Goal: Task Accomplishment & Management: Complete application form

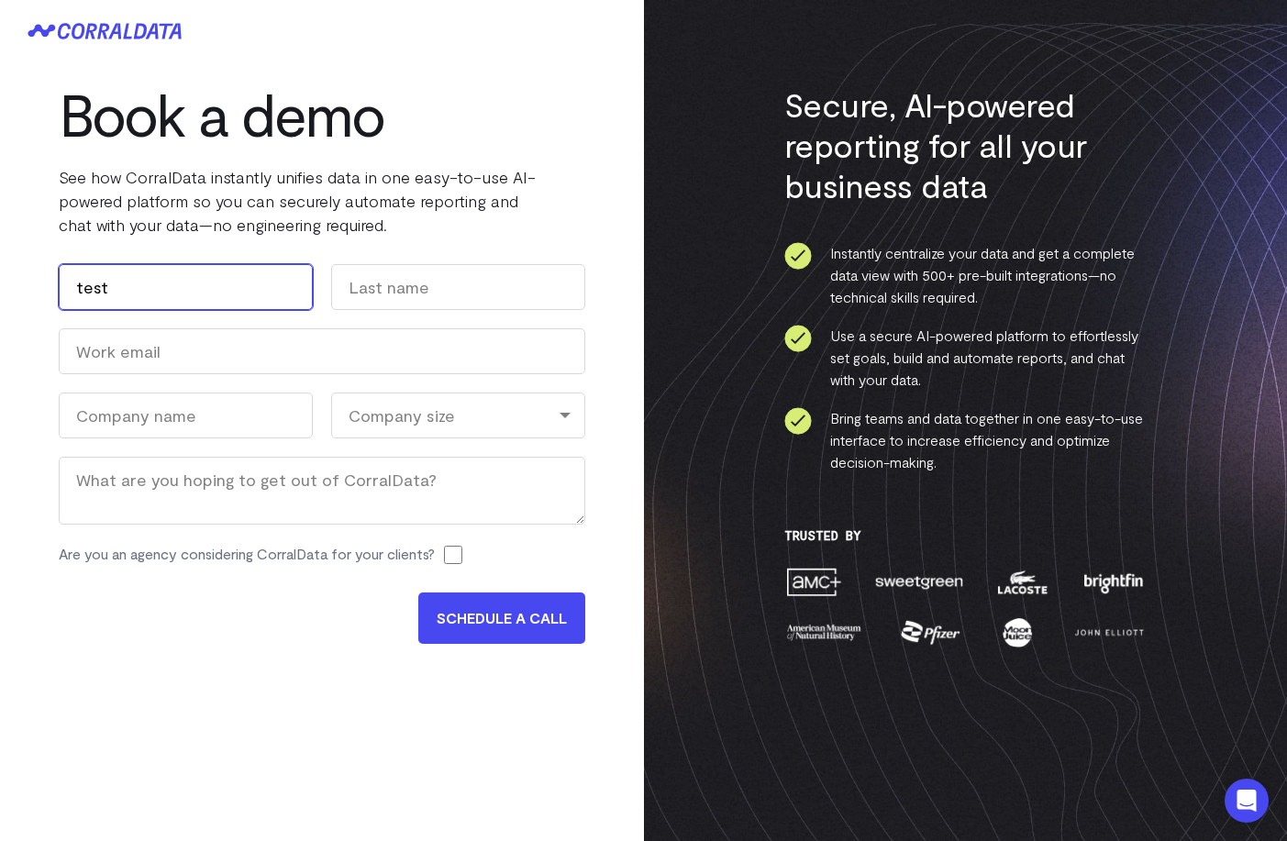
type input "test"
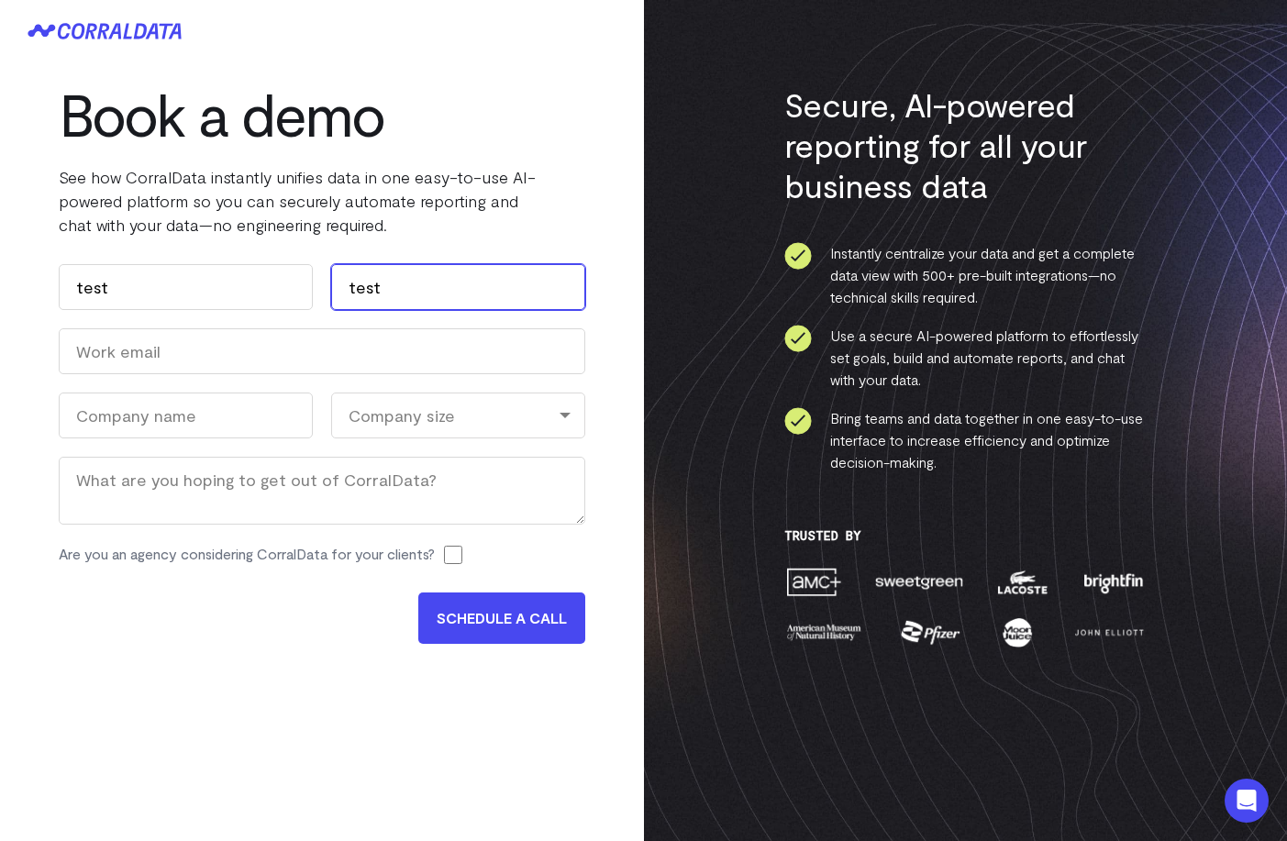
type input "test"
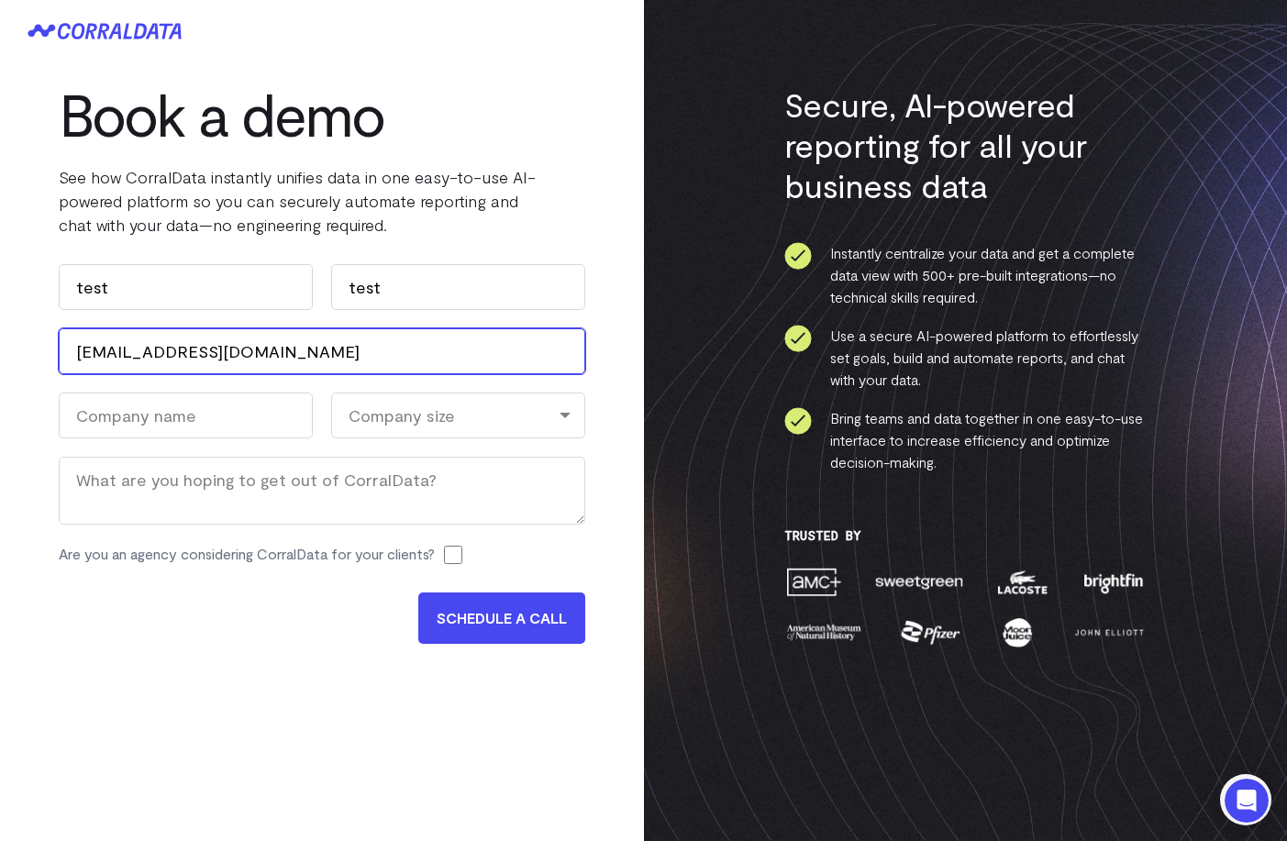
type input "[EMAIL_ADDRESS][DOMAIN_NAME]"
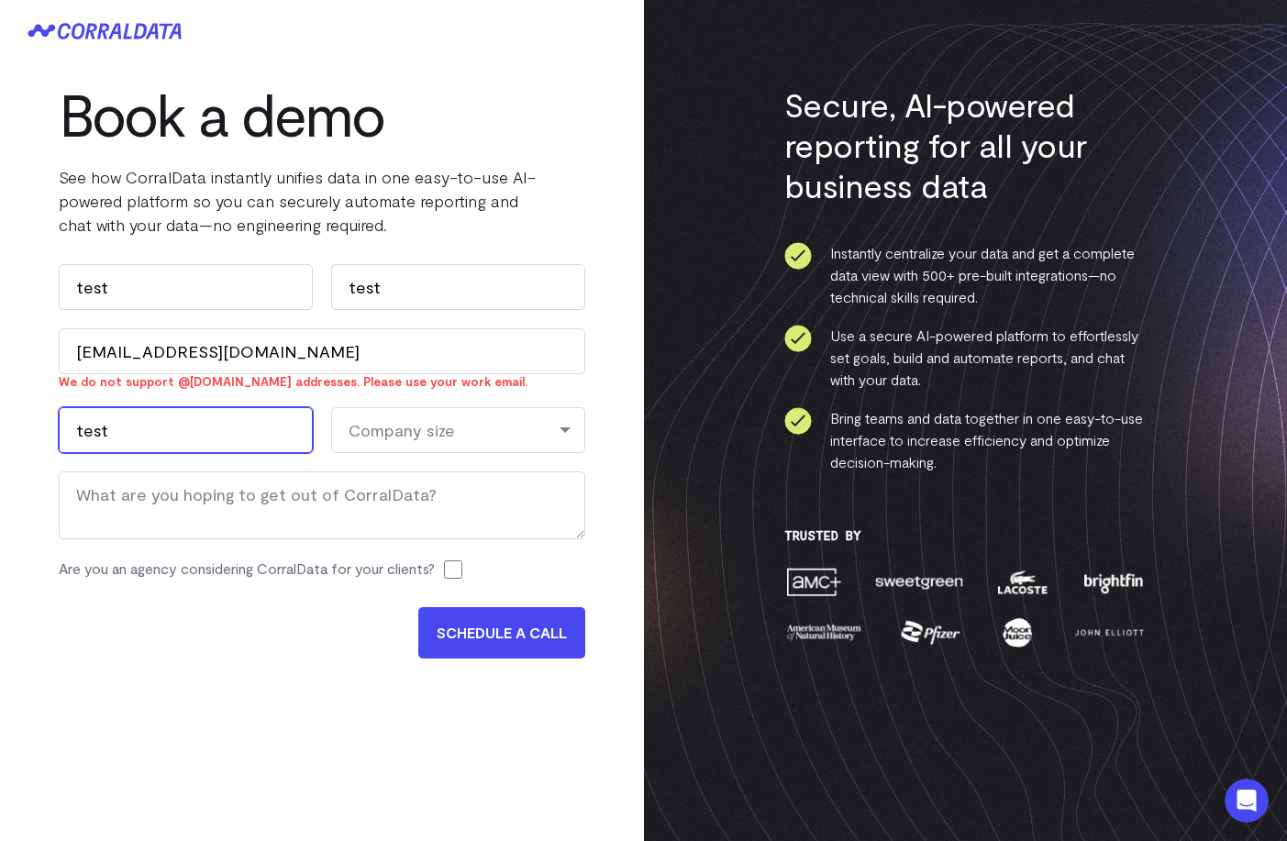
type input "test"
click at [365, 445] on div "Company size" at bounding box center [458, 430] width 254 height 46
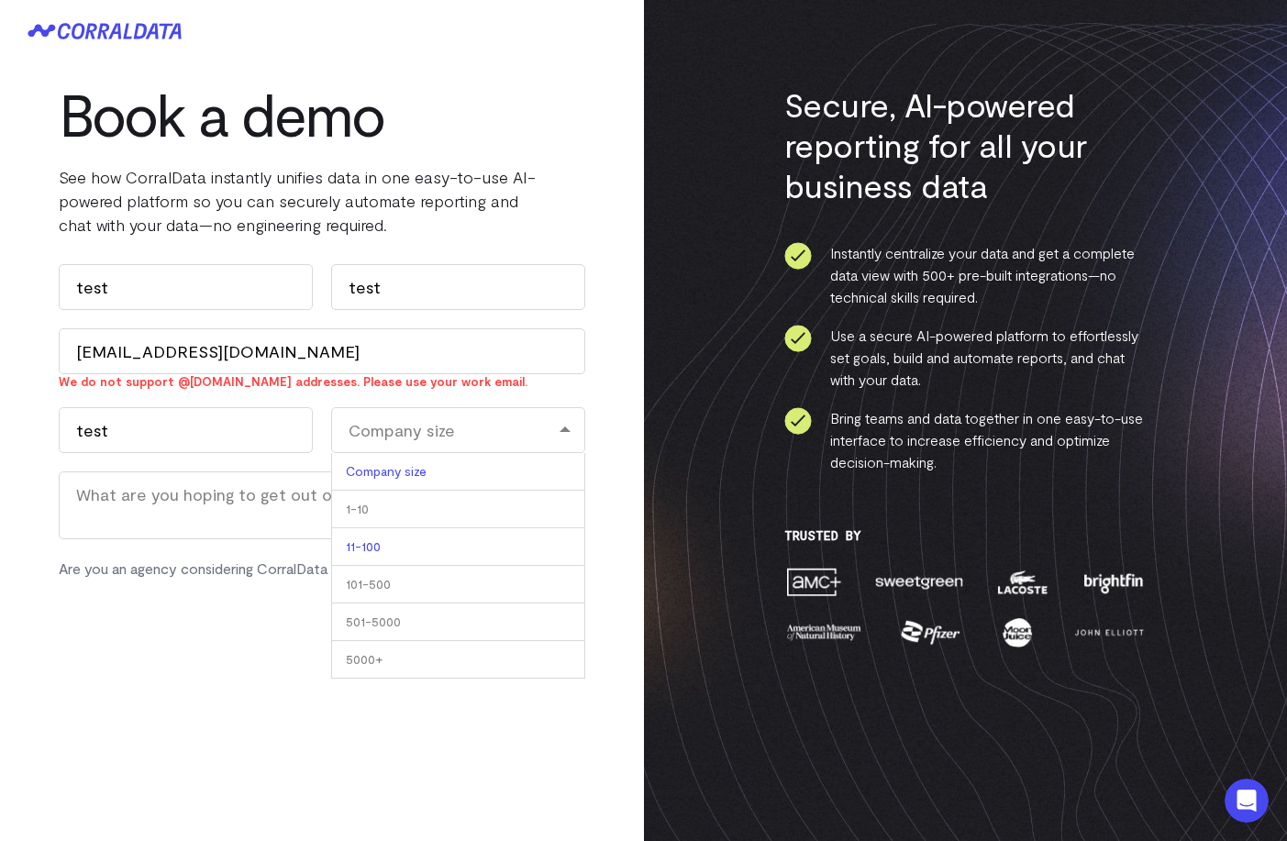
click at [365, 541] on li "11-100" at bounding box center [458, 547] width 254 height 38
select select "11-100"
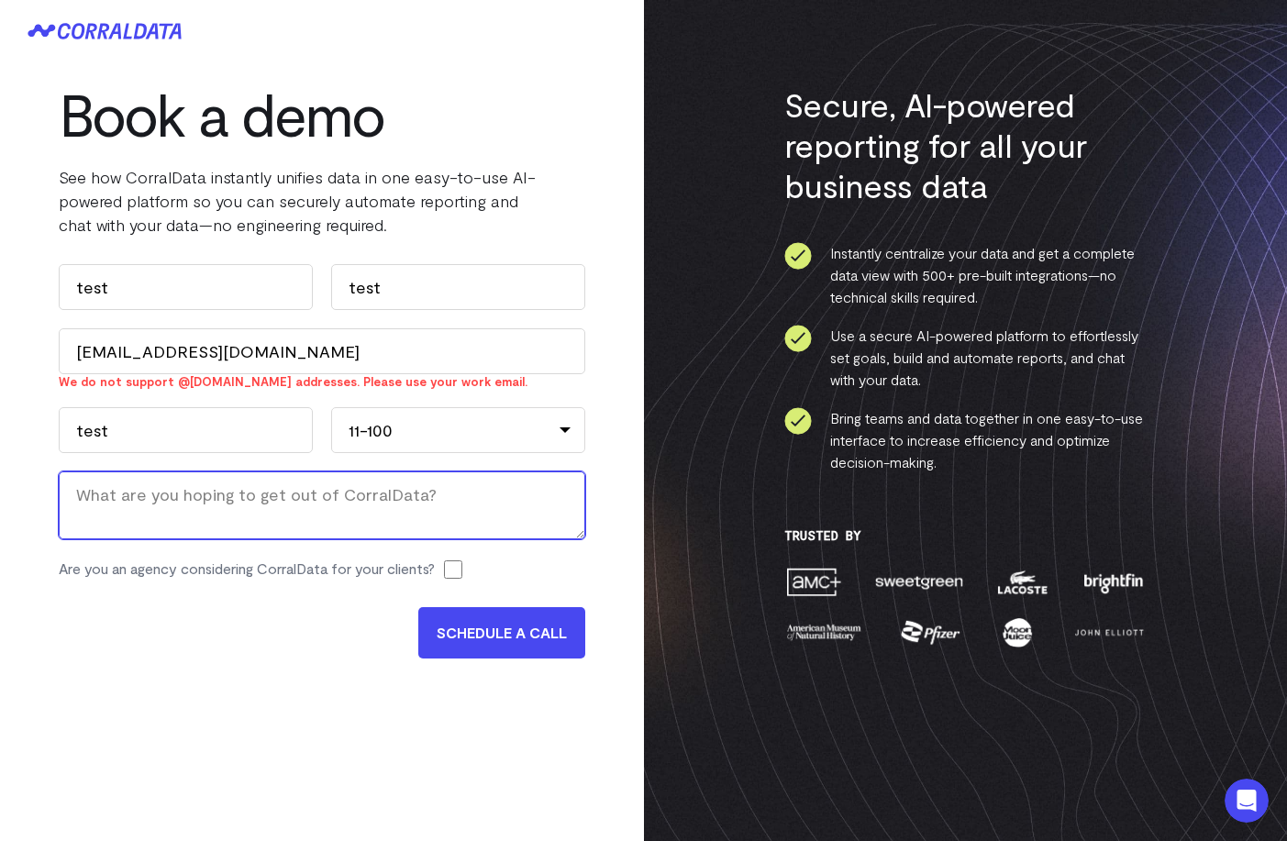
click at [295, 512] on textarea "Message" at bounding box center [322, 506] width 527 height 68
click at [402, 572] on label "Are you an agency considering CorralData for your clients?" at bounding box center [247, 569] width 376 height 22
click at [444, 572] on input "Are you an agency considering CorralData for your clients?" at bounding box center [453, 570] width 18 height 18
checkbox input "true"
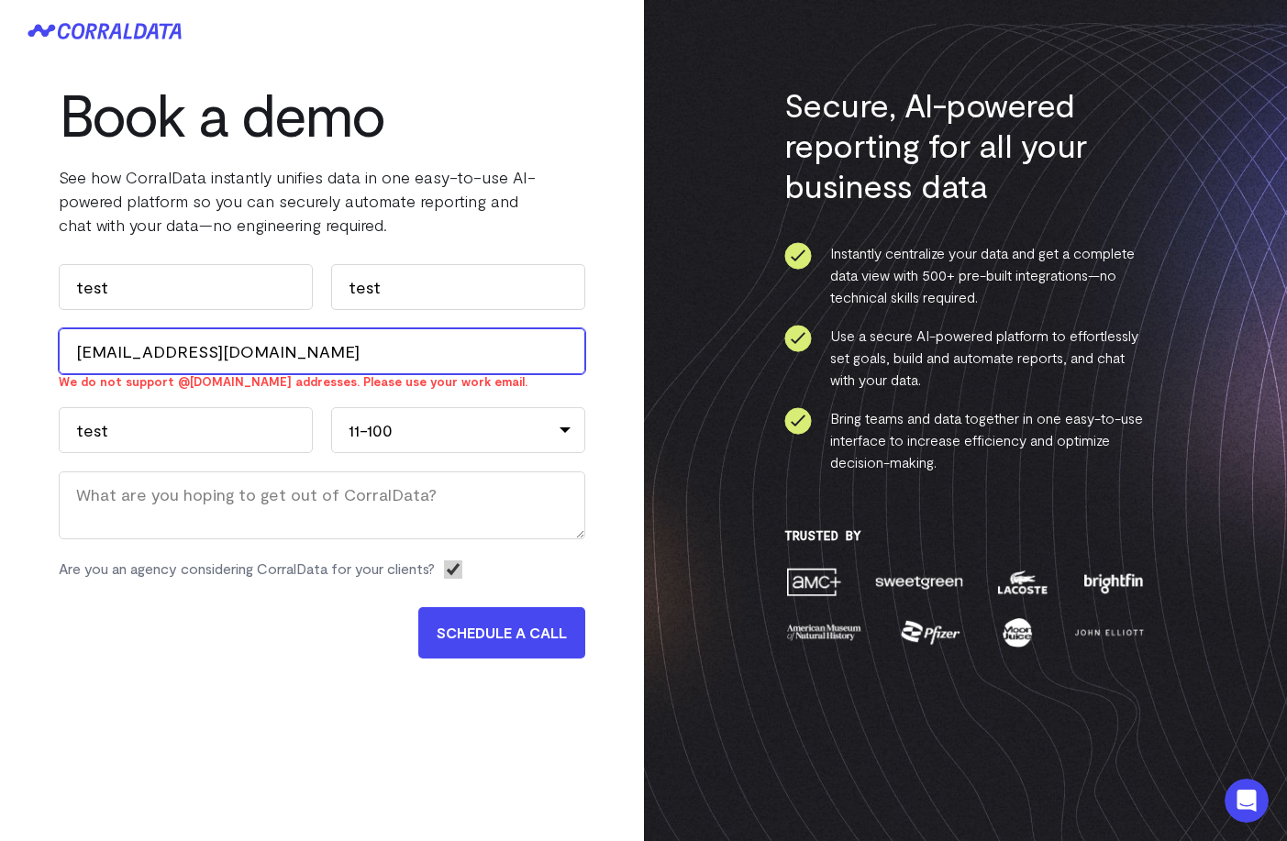
click at [122, 361] on input "[EMAIL_ADDRESS][DOMAIN_NAME]" at bounding box center [322, 351] width 527 height 46
drag, startPoint x: 122, startPoint y: 360, endPoint x: 136, endPoint y: 360, distance: 13.8
click at [136, 360] on input "[EMAIL_ADDRESS][DOMAIN_NAME]" at bounding box center [322, 351] width 527 height 46
click at [156, 356] on input "[EMAIL_ADDRESS][DOMAIN_NAME]" at bounding box center [322, 351] width 527 height 46
click at [165, 357] on input "[EMAIL_ADDRESS][DOMAIN_NAME]" at bounding box center [322, 351] width 527 height 46
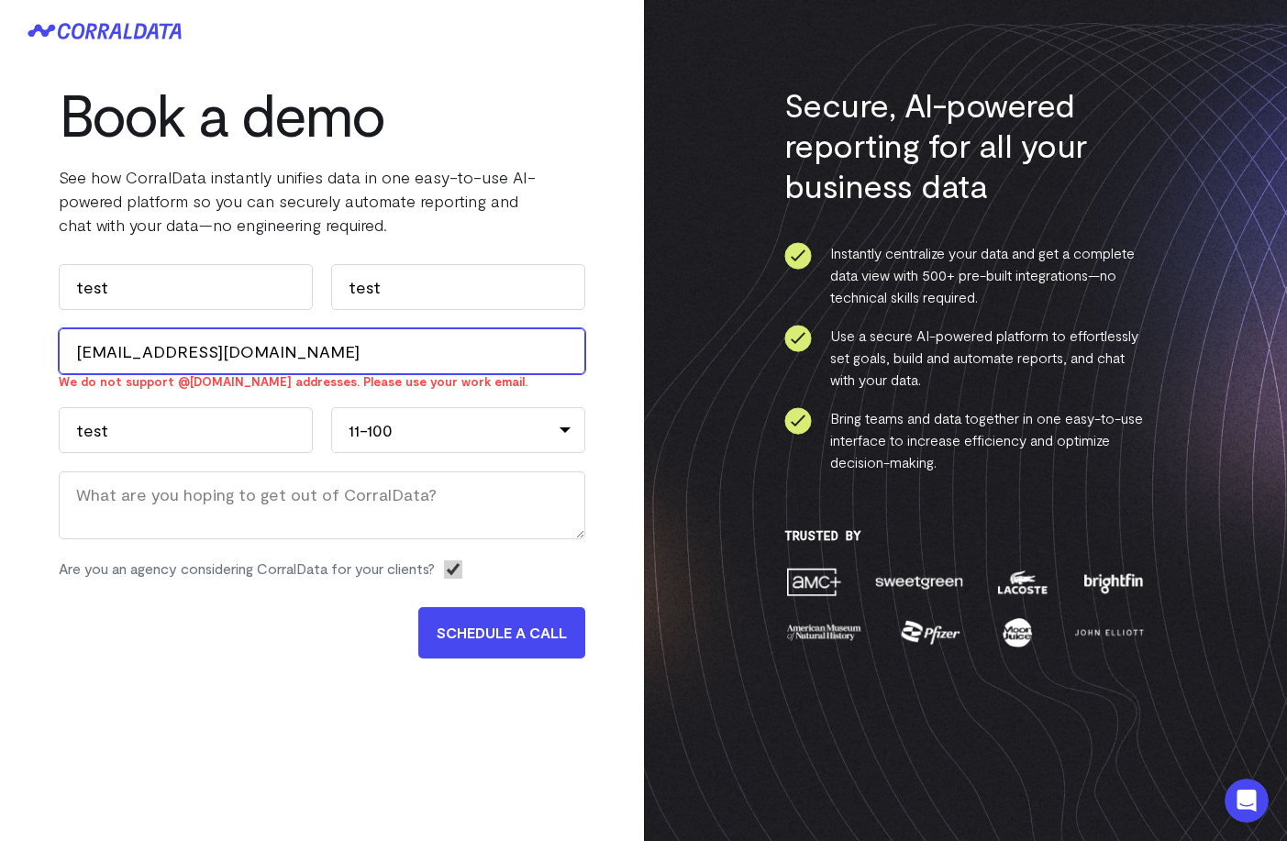
click at [161, 354] on input "[EMAIL_ADDRESS][DOMAIN_NAME]" at bounding box center [322, 351] width 527 height 46
drag, startPoint x: 161, startPoint y: 354, endPoint x: 117, endPoint y: 358, distance: 43.3
click at [117, 358] on input "[EMAIL_ADDRESS][DOMAIN_NAME]" at bounding box center [322, 351] width 527 height 46
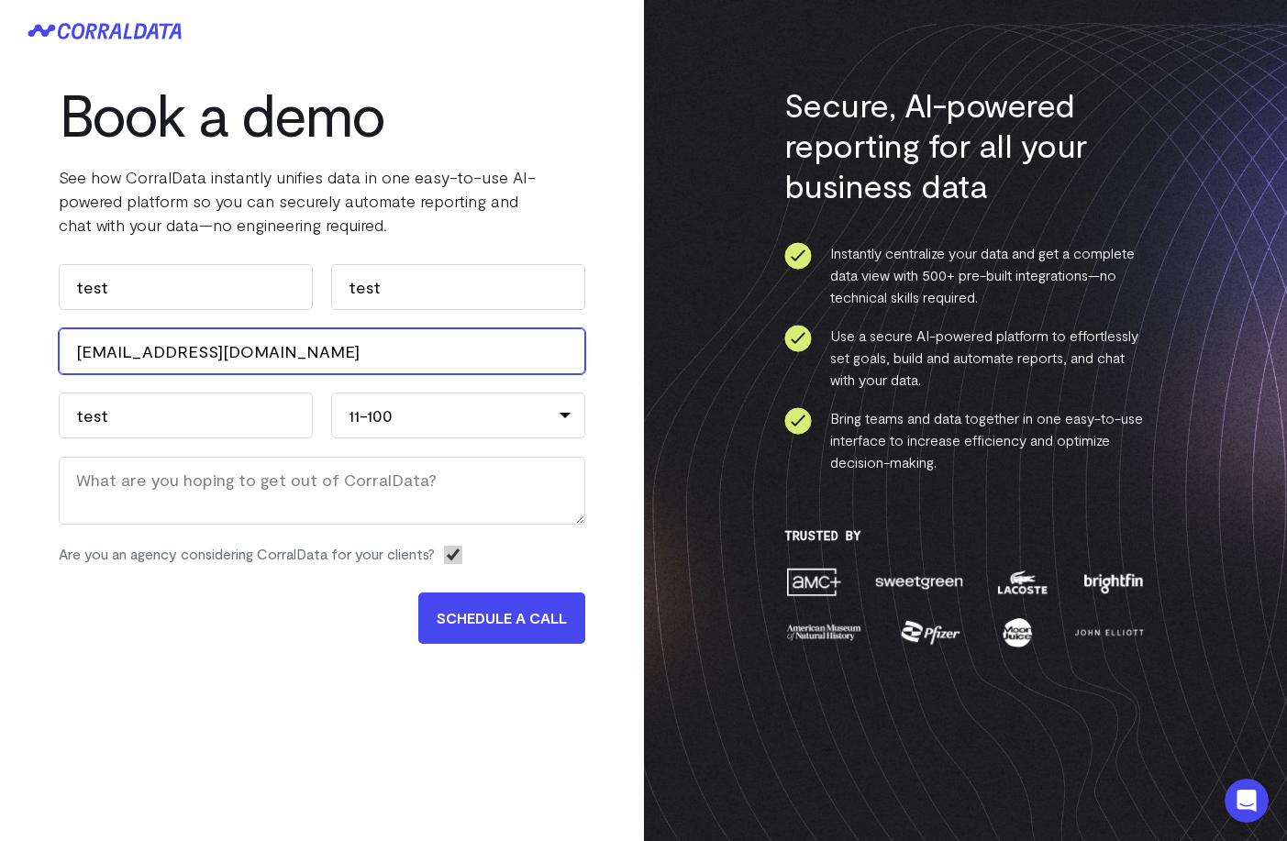
type input "[EMAIL_ADDRESS][DOMAIN_NAME]"
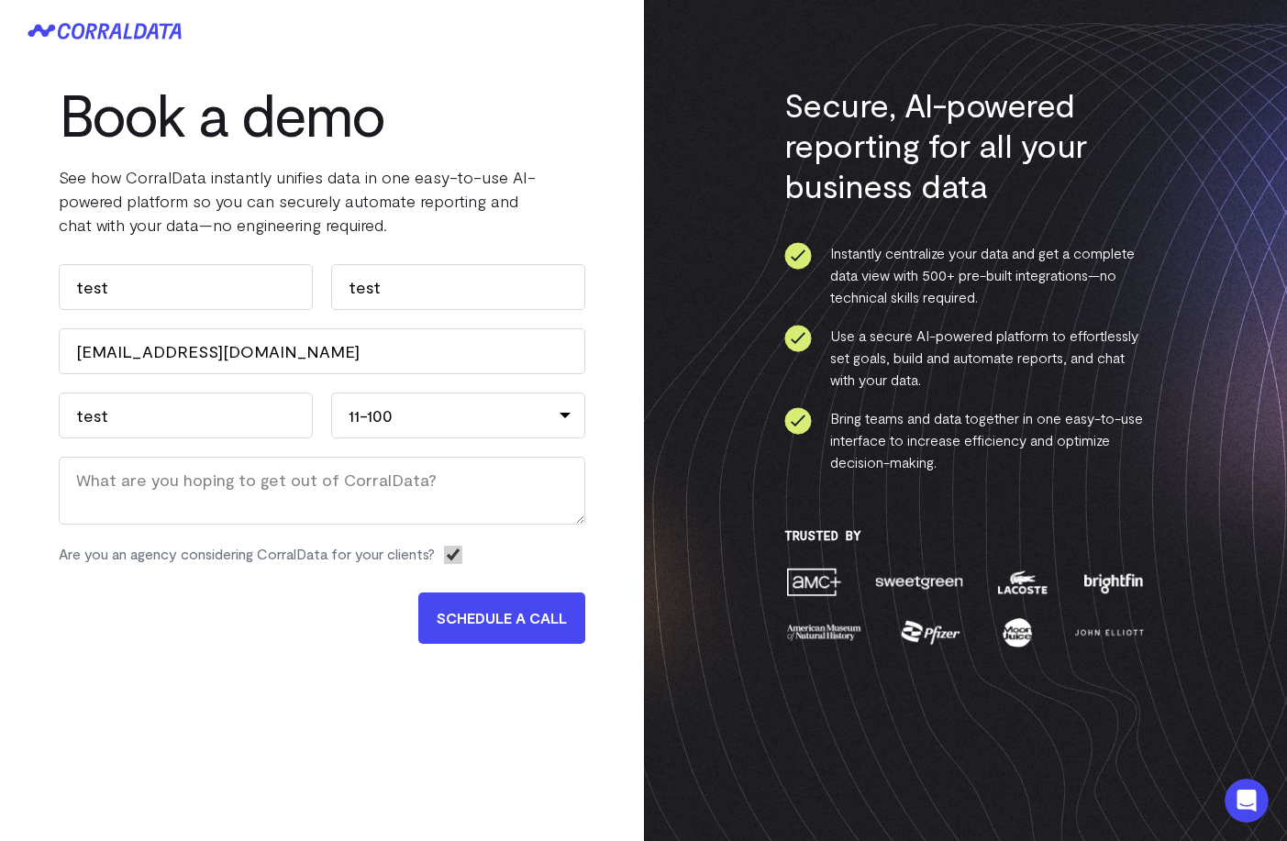
click at [462, 619] on input "SCHEDULE A CALL" at bounding box center [501, 618] width 167 height 51
